Goal: Transaction & Acquisition: Purchase product/service

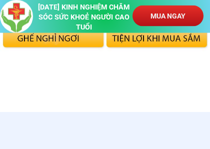
scroll to position [1768, 0]
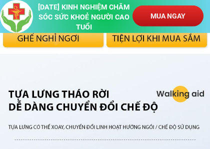
click at [192, 6] on p "MUA NGAY" at bounding box center [167, 15] width 71 height 21
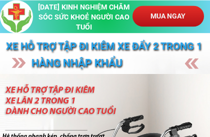
scroll to position [0, 0]
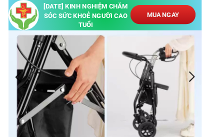
scroll to position [95, 0]
